Goal: Check status: Check status

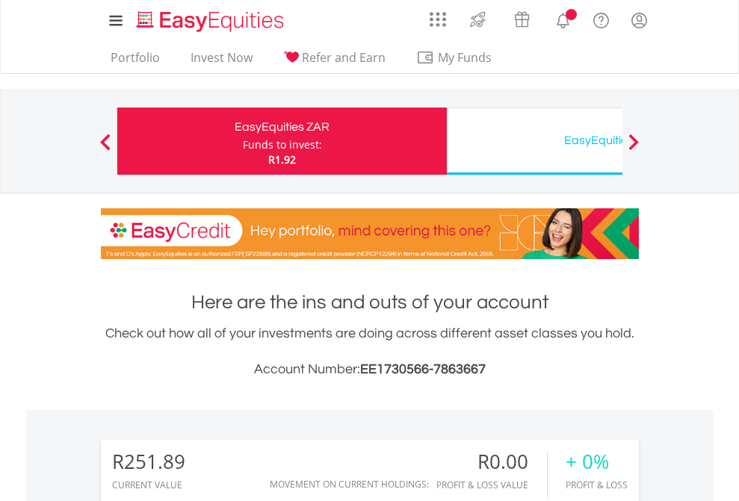
scroll to position [143, 235]
click at [243, 141] on div "Funds to invest:" at bounding box center [282, 144] width 79 height 15
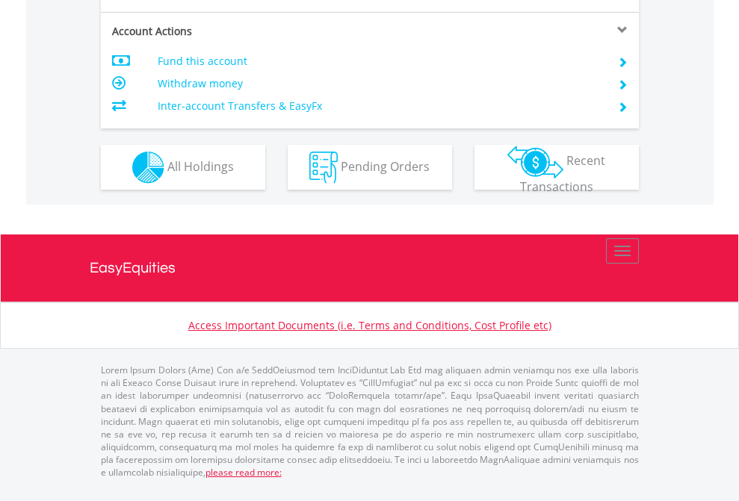
scroll to position [1432, 0]
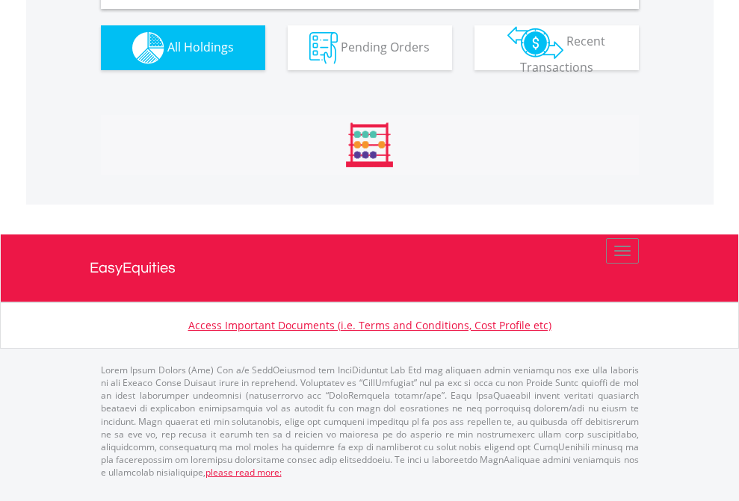
scroll to position [1444, 0]
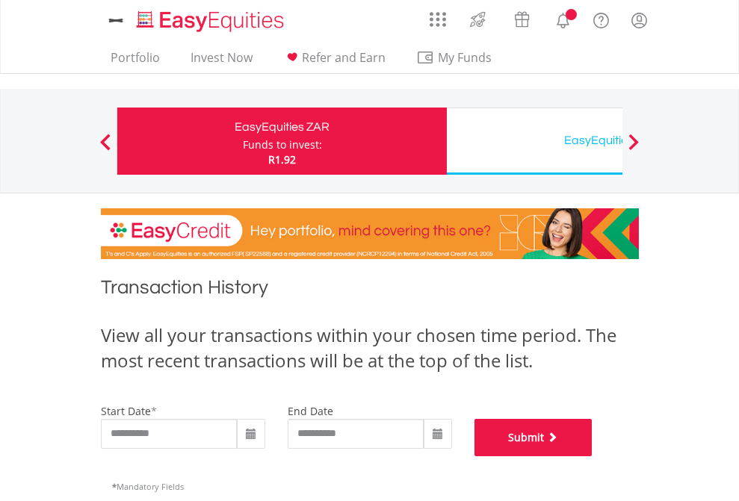
click at [592, 456] on button "Submit" at bounding box center [533, 437] width 118 height 37
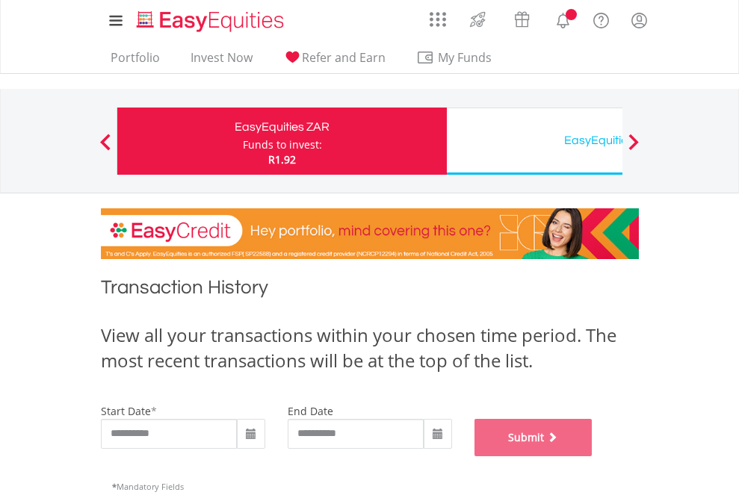
scroll to position [606, 0]
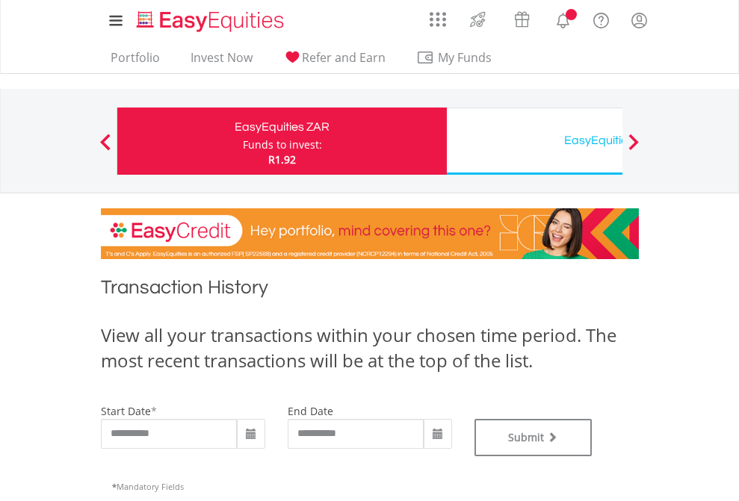
click at [534, 141] on div "EasyEquities USD" at bounding box center [612, 140] width 312 height 21
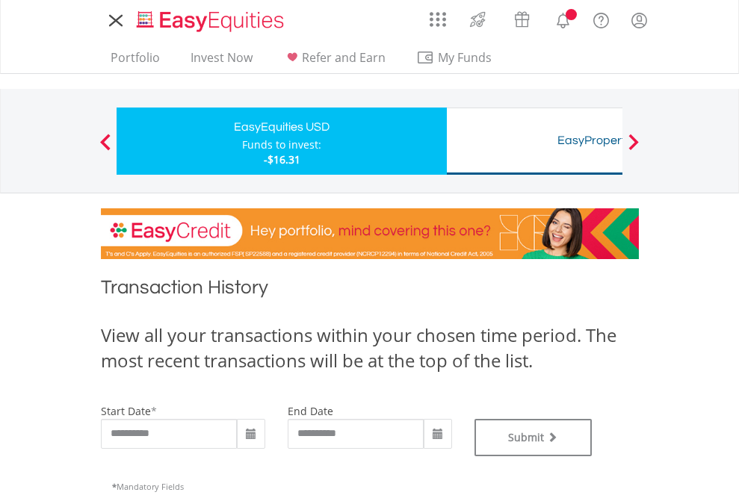
type input "**********"
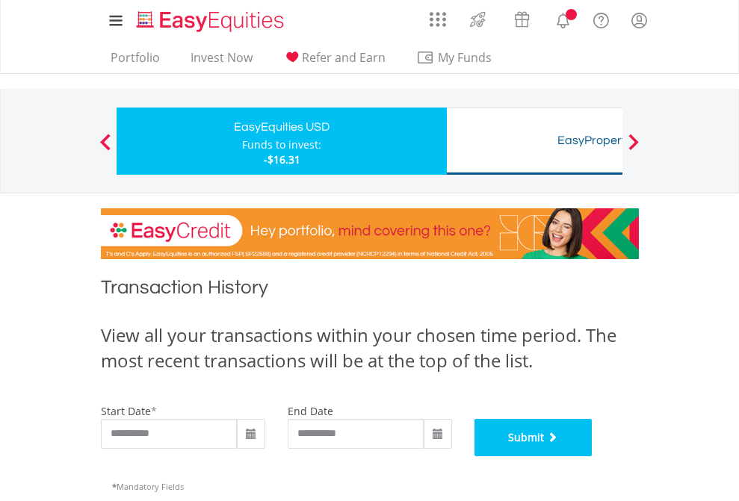
click at [592, 456] on button "Submit" at bounding box center [533, 437] width 118 height 37
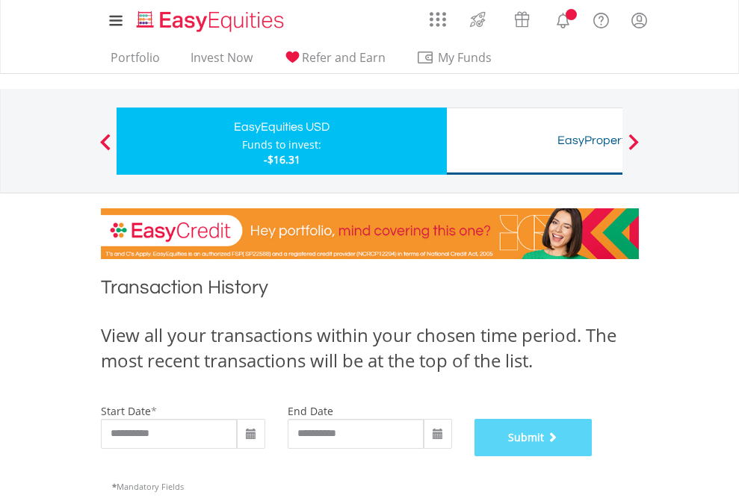
scroll to position [606, 0]
